Goal: Information Seeking & Learning: Learn about a topic

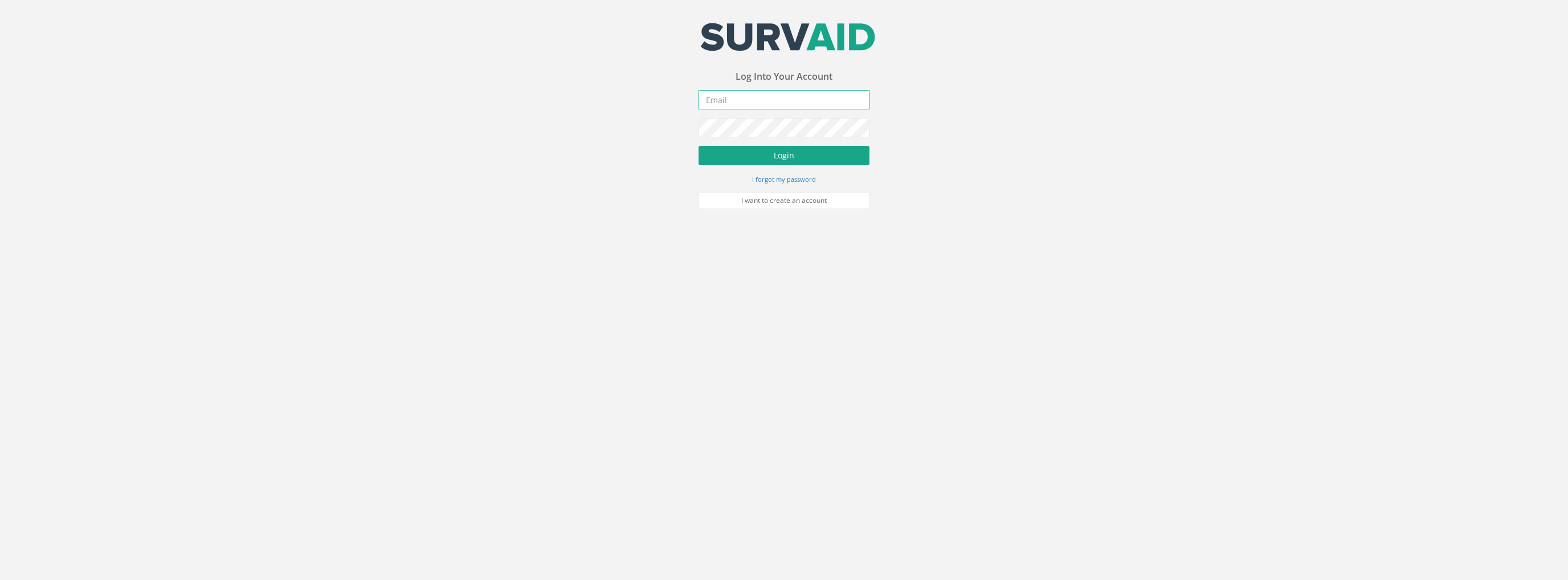
type input "[PERSON_NAME][EMAIL_ADDRESS][PERSON_NAME][DOMAIN_NAME]"
click at [773, 156] on button "Login" at bounding box center [784, 155] width 171 height 20
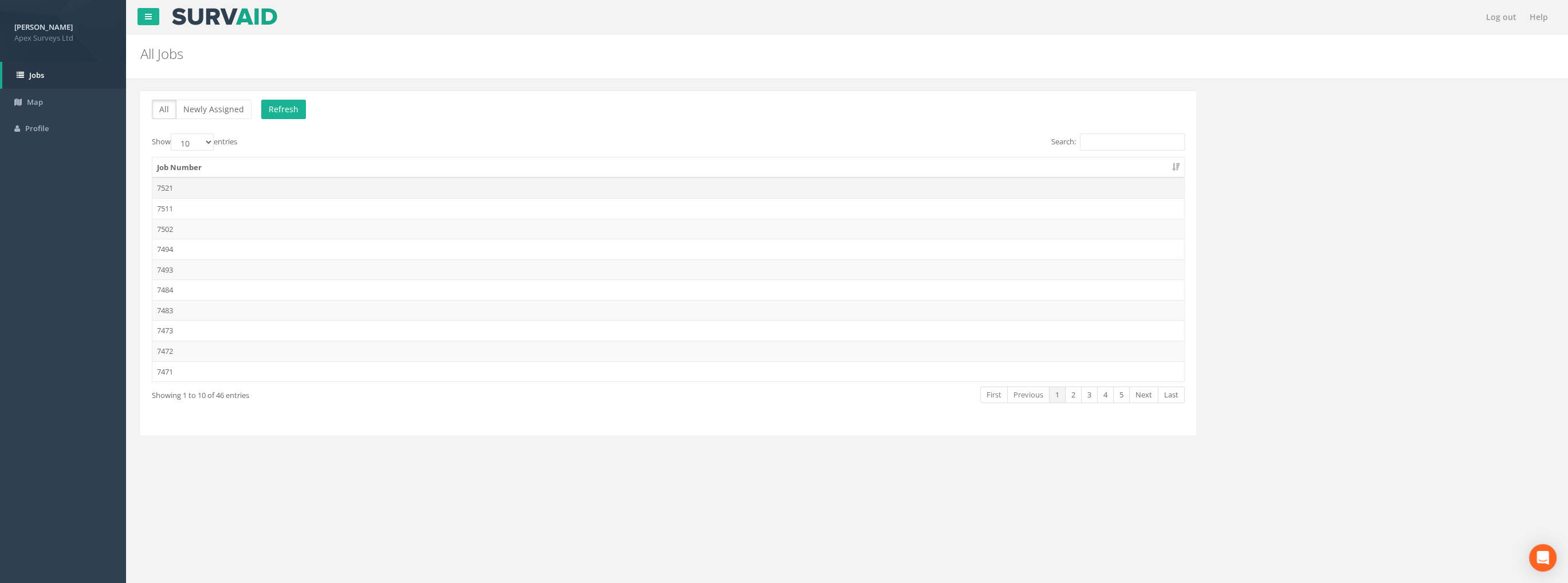
click at [172, 189] on td "7521" at bounding box center [668, 188] width 1032 height 21
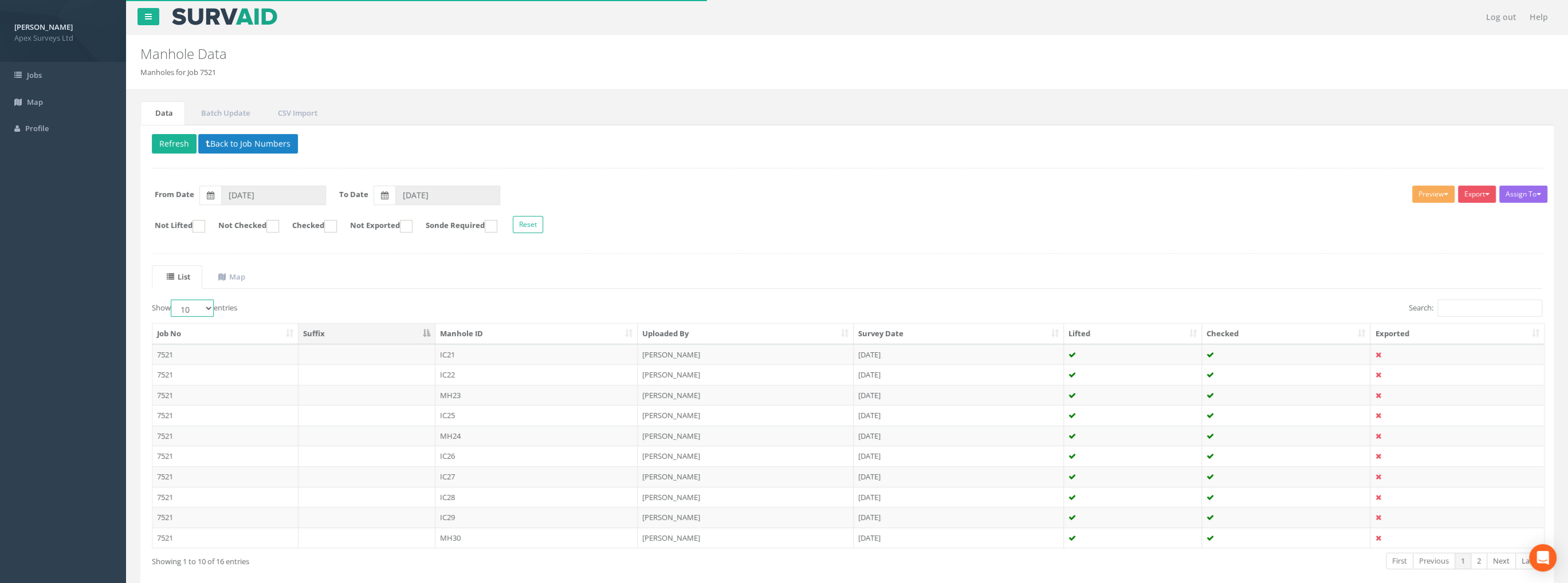
click at [189, 303] on select "10 25 50 100" at bounding box center [192, 307] width 43 height 17
select select "100"
click at [172, 299] on select "10 25 50 100" at bounding box center [192, 307] width 43 height 17
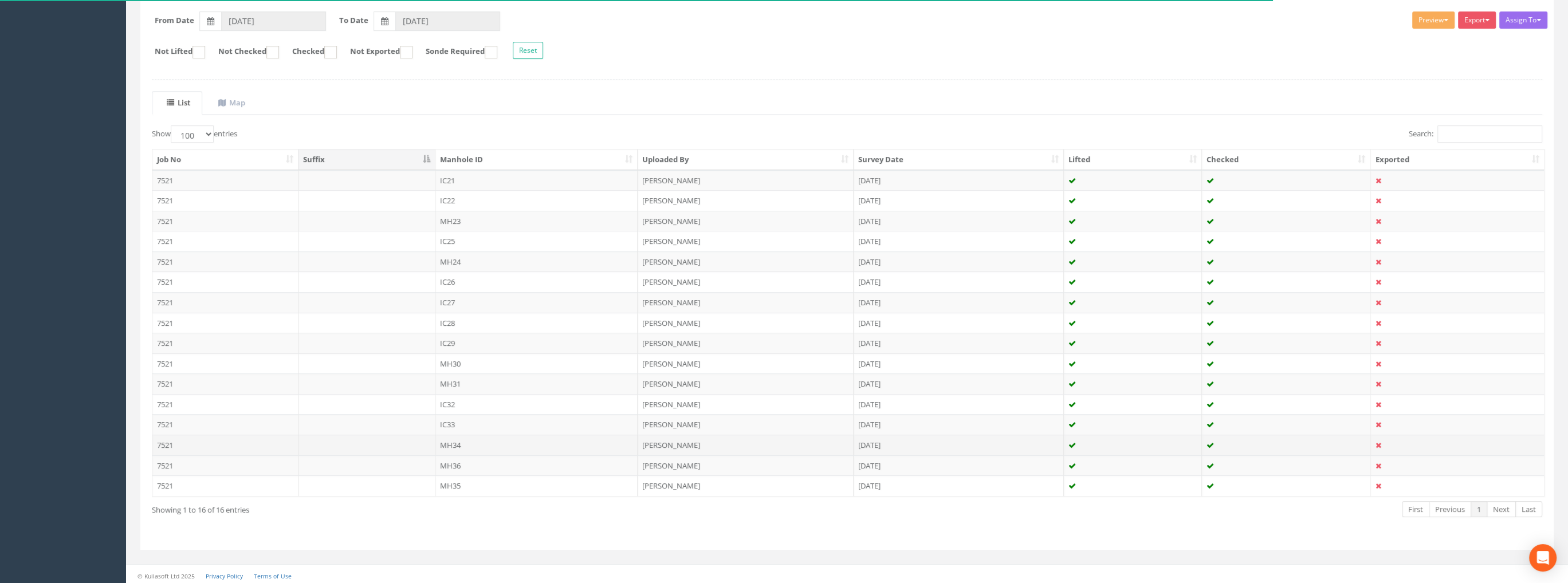
click at [445, 443] on td "MH34" at bounding box center [537, 445] width 203 height 21
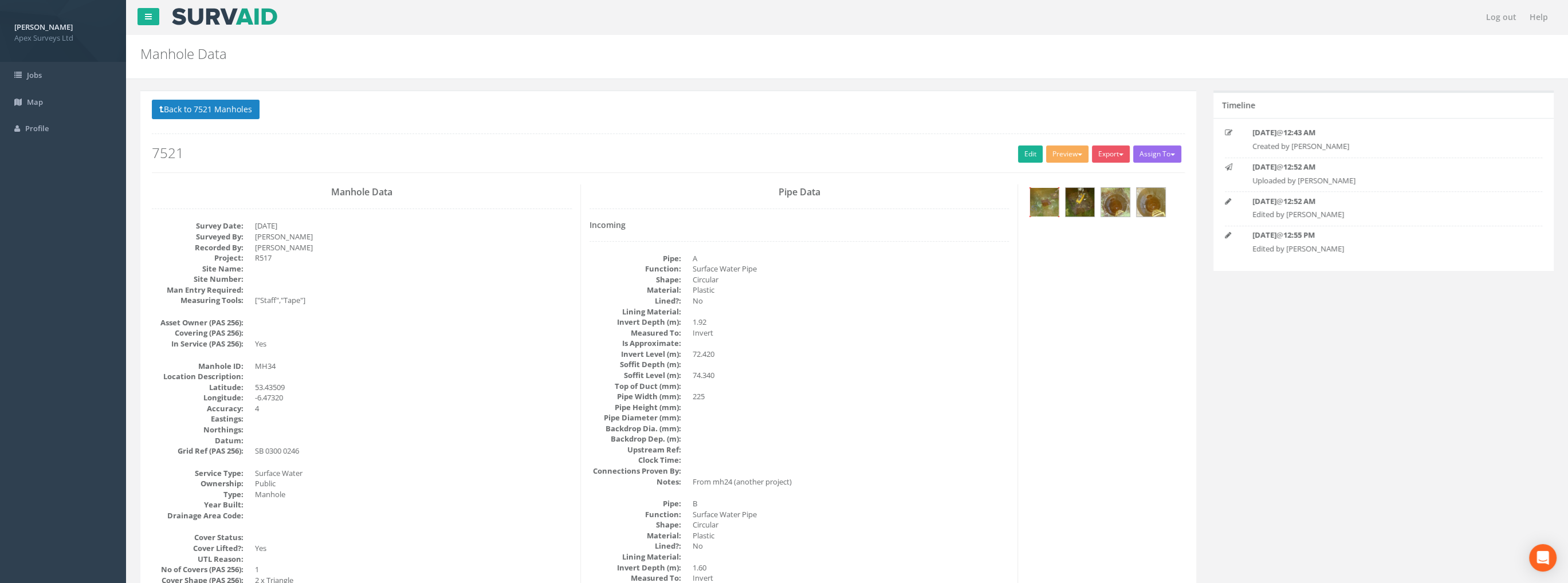
click at [1050, 208] on img at bounding box center [1044, 202] width 28 height 28
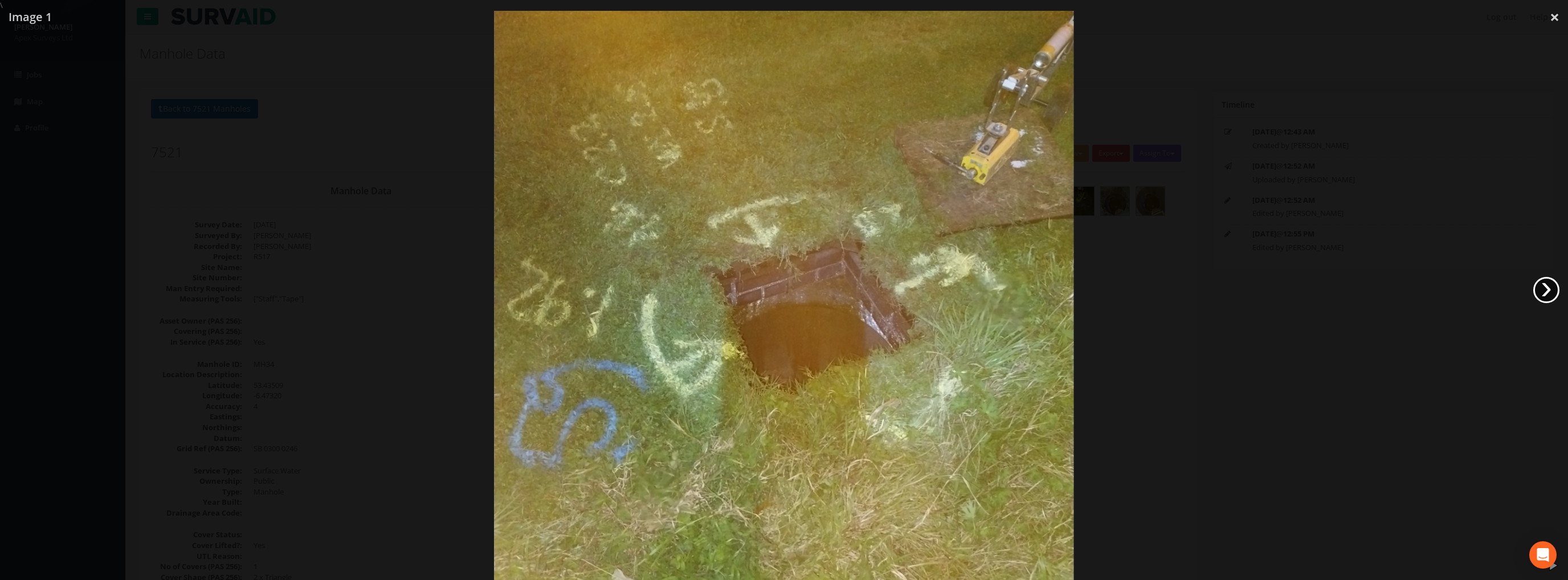
click at [1545, 296] on link "›" at bounding box center [1546, 290] width 26 height 26
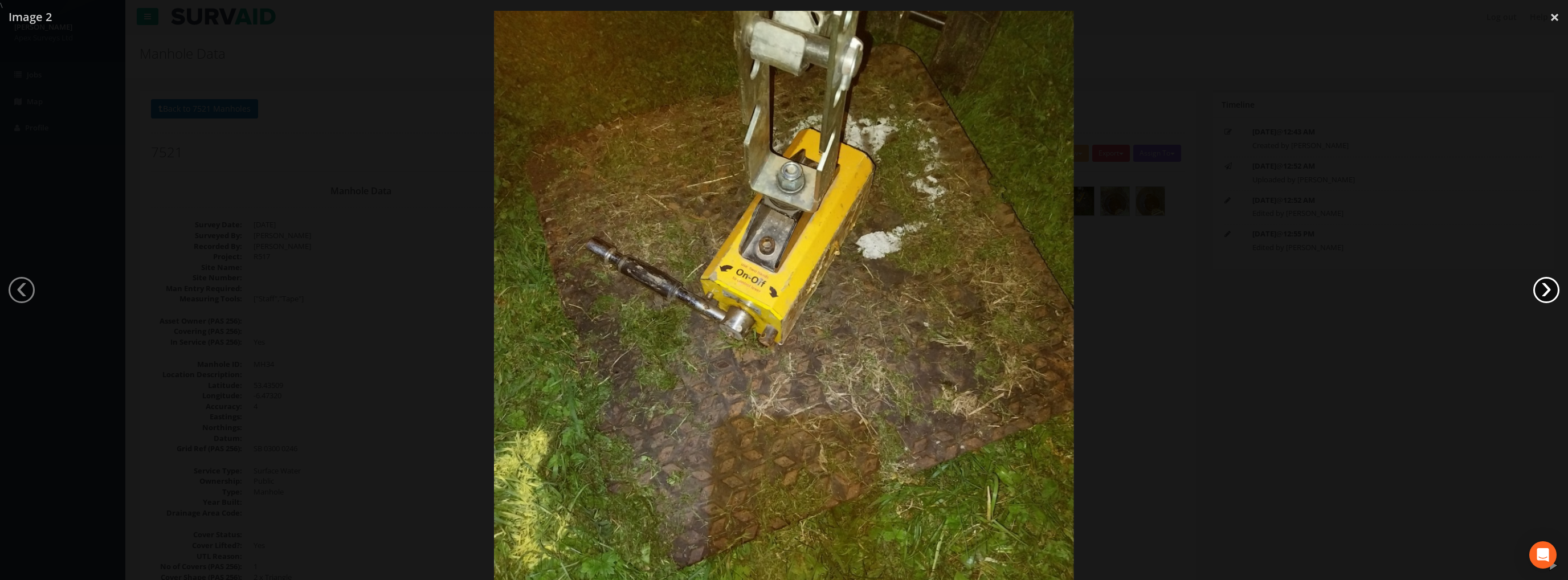
click at [1542, 296] on link "›" at bounding box center [1546, 290] width 26 height 26
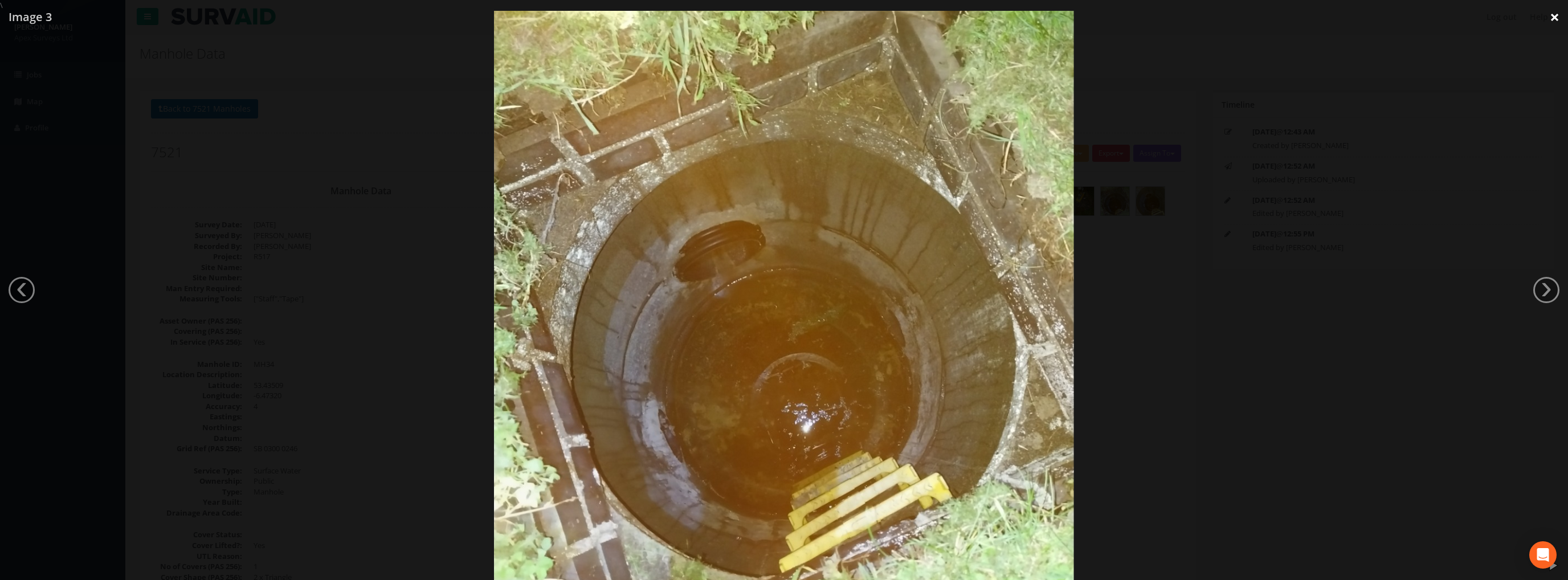
click at [1550, 18] on link "×" at bounding box center [1554, 17] width 27 height 35
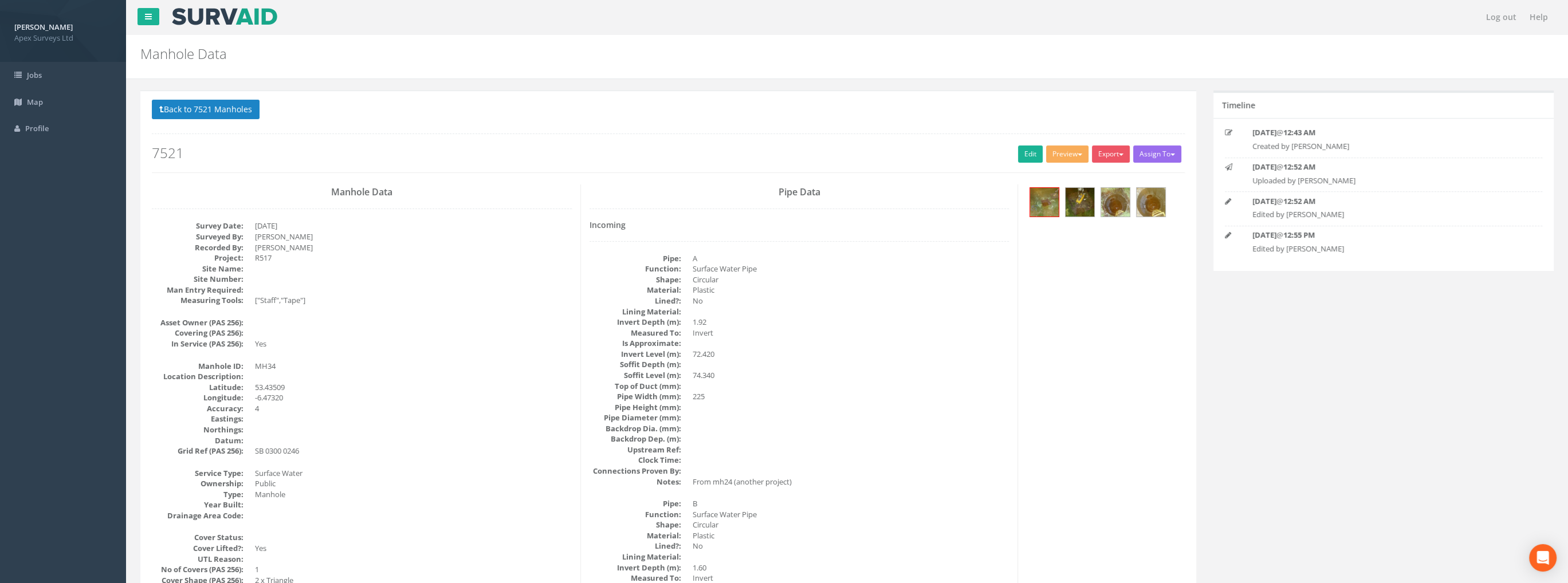
click at [238, 123] on div "Back to 7521 Manholes Back to Map Assign To No Companies Added Export Heathrow …" at bounding box center [668, 135] width 1033 height 72
click at [228, 115] on button "Back to 7521 Manholes" at bounding box center [205, 109] width 107 height 20
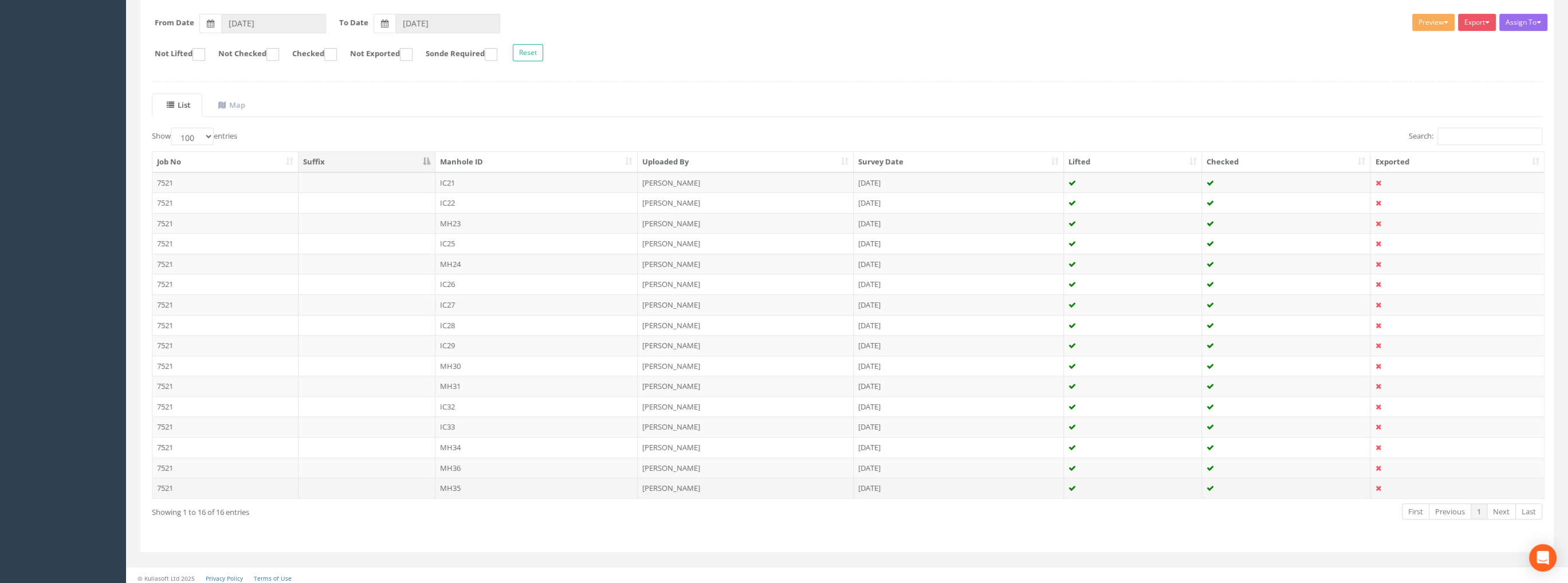
click at [463, 484] on td "MH35" at bounding box center [537, 488] width 203 height 21
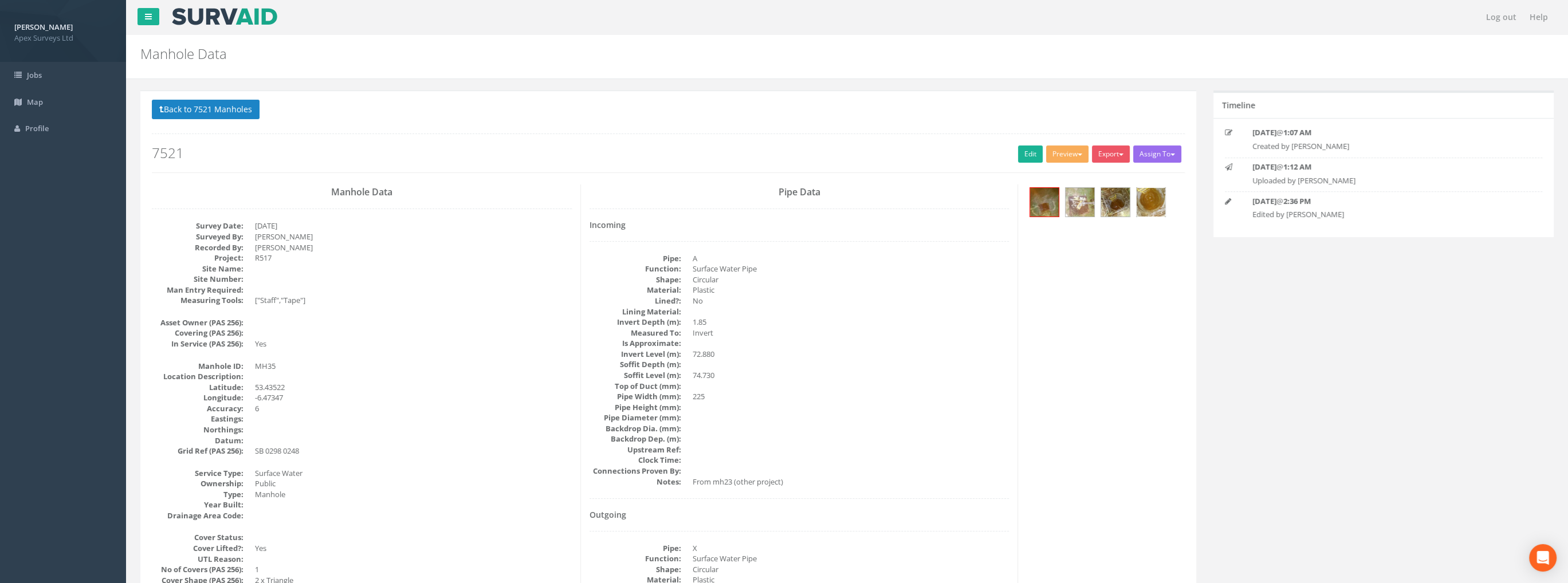
click at [1152, 194] on img at bounding box center [1150, 202] width 28 height 28
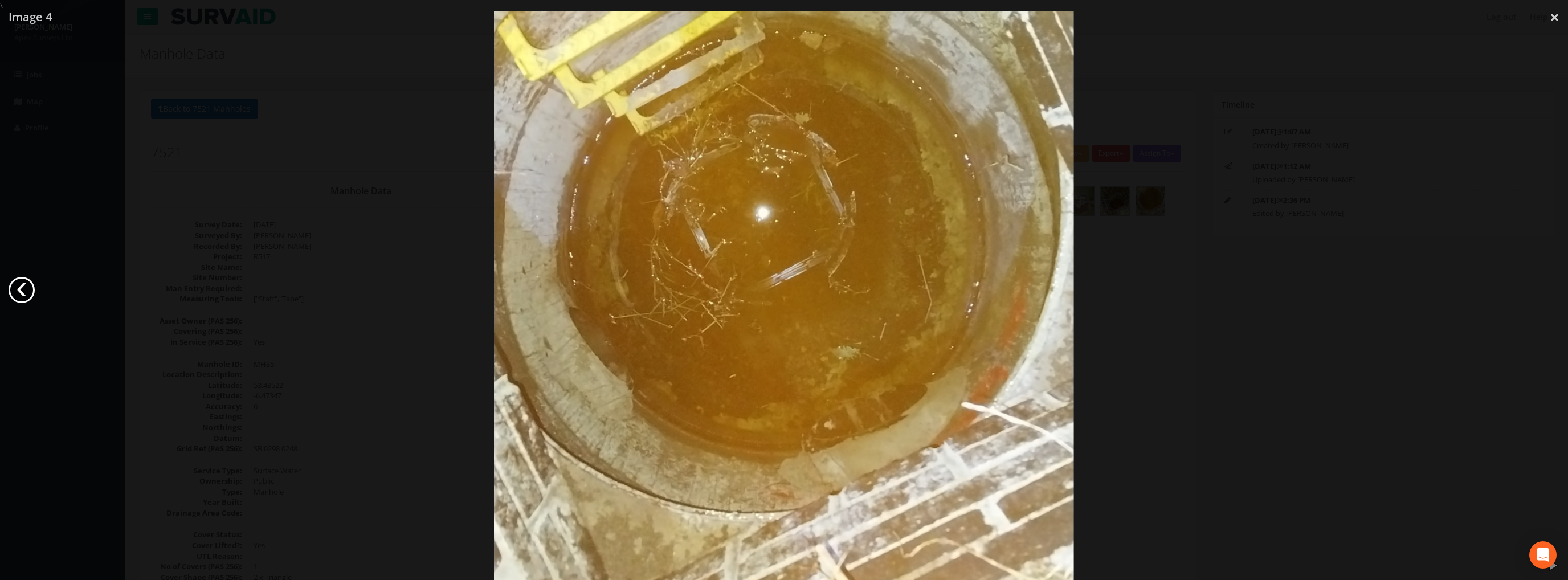
click at [20, 289] on link "‹" at bounding box center [22, 290] width 26 height 26
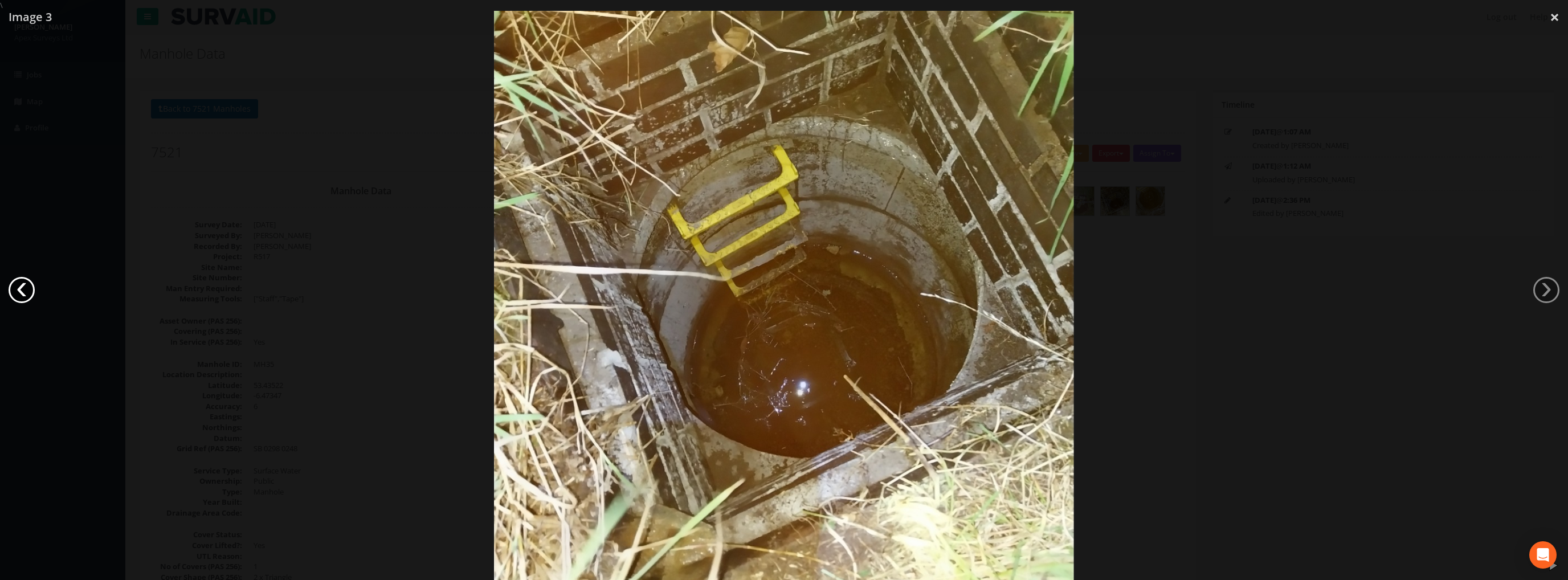
click at [20, 289] on link "‹" at bounding box center [22, 290] width 26 height 26
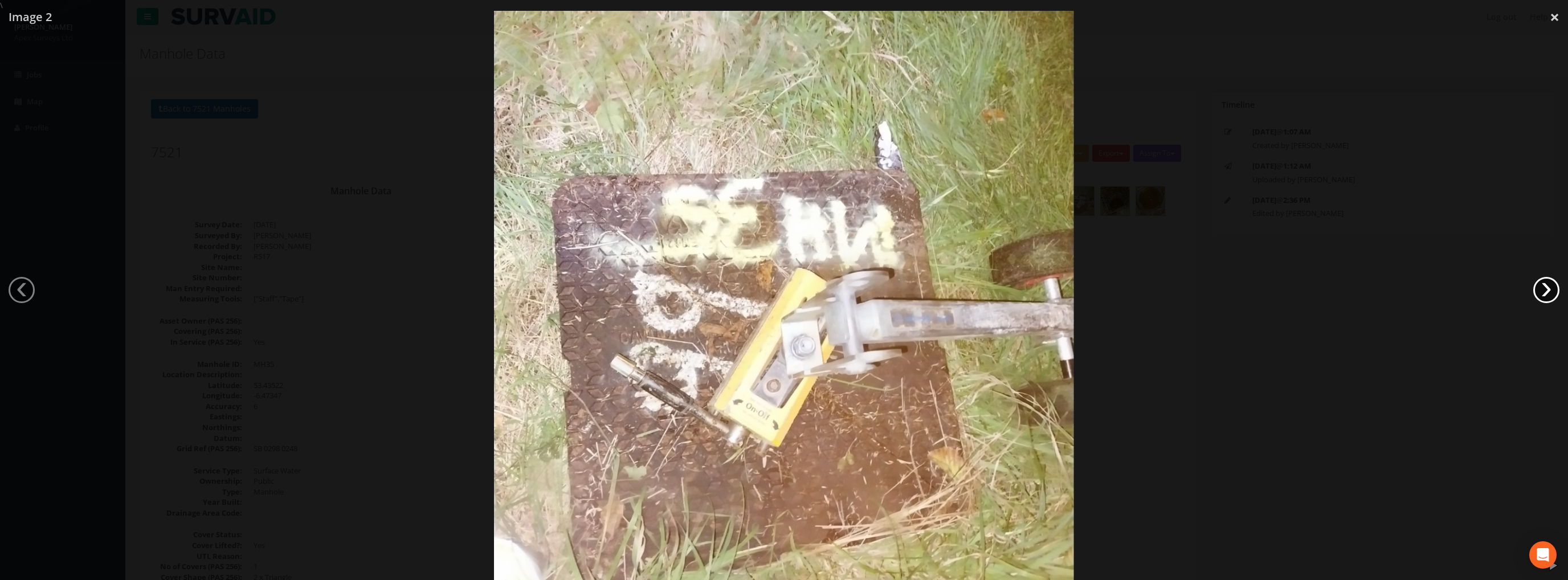
click at [1549, 287] on link "›" at bounding box center [1546, 290] width 26 height 26
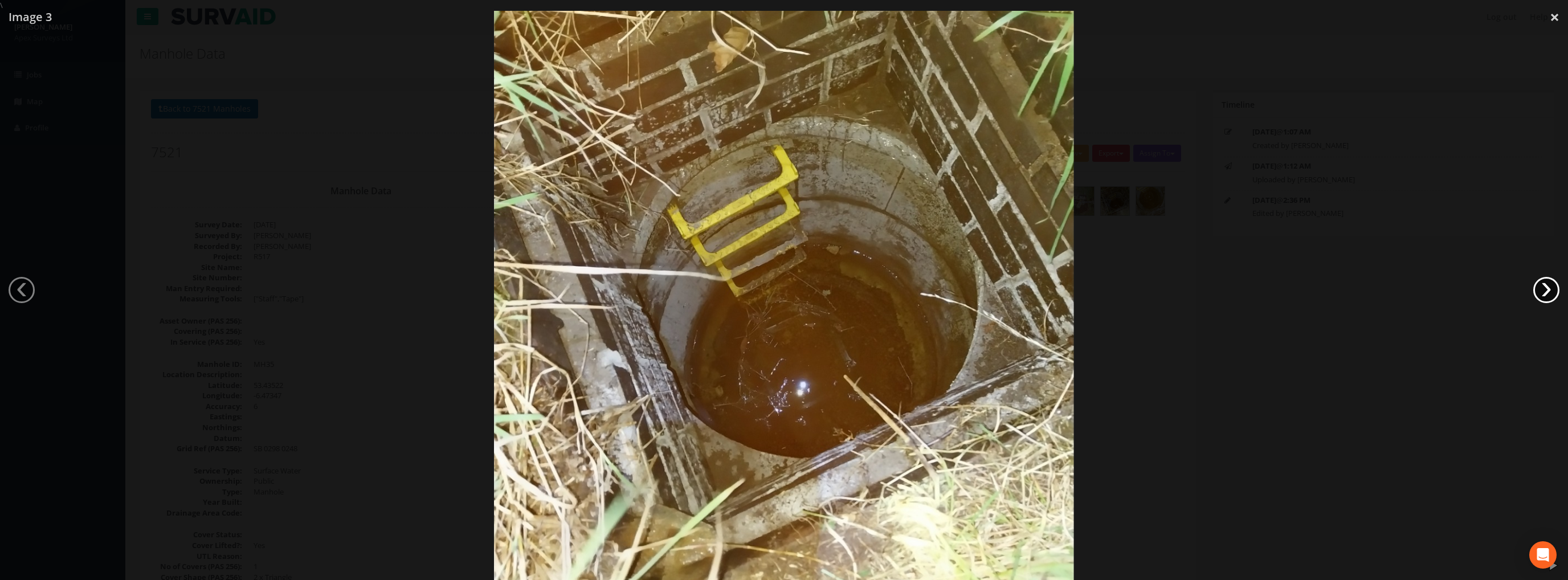
click at [1546, 288] on link "›" at bounding box center [1546, 290] width 26 height 26
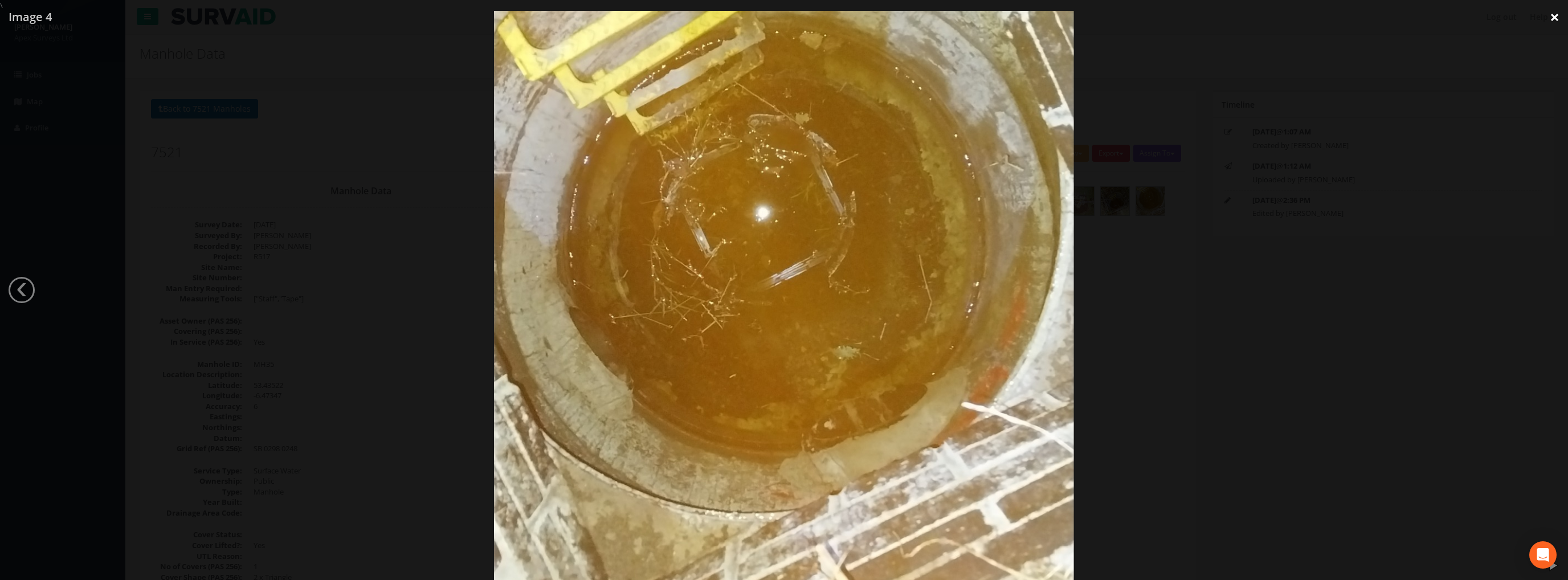
click at [1554, 17] on link "×" at bounding box center [1554, 17] width 27 height 35
